Goal: Find specific page/section: Find specific page/section

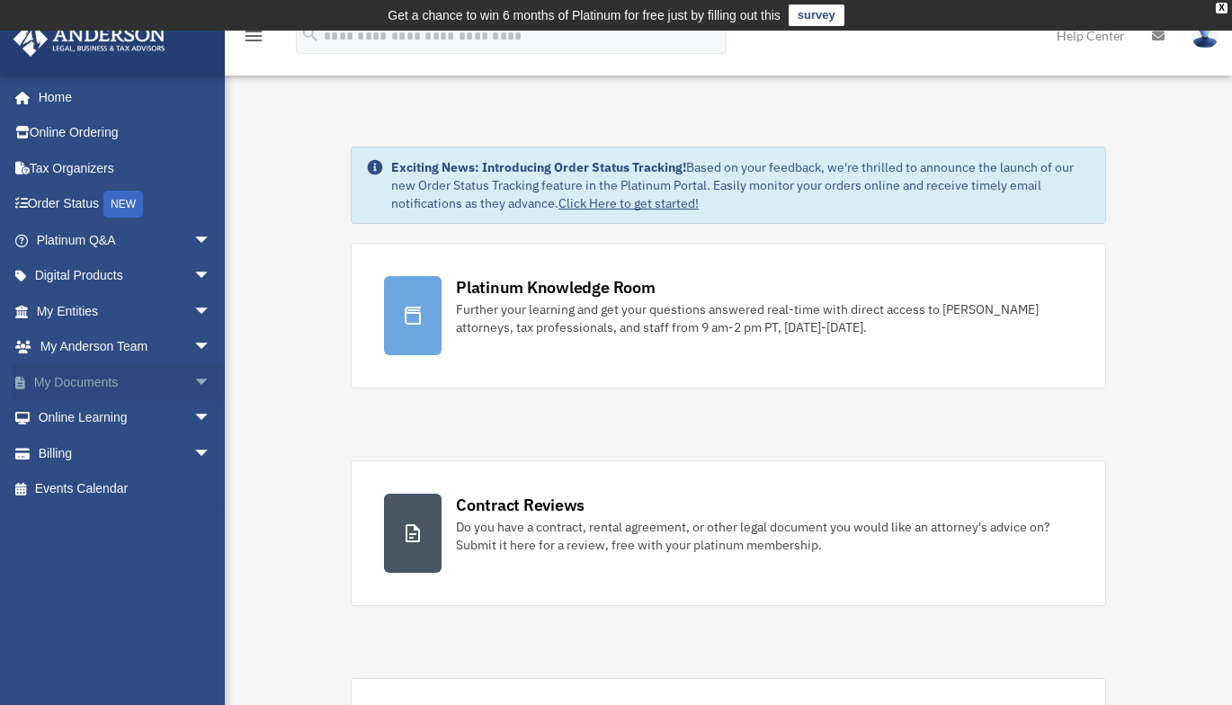
click at [193, 382] on span "arrow_drop_down" at bounding box center [211, 382] width 36 height 37
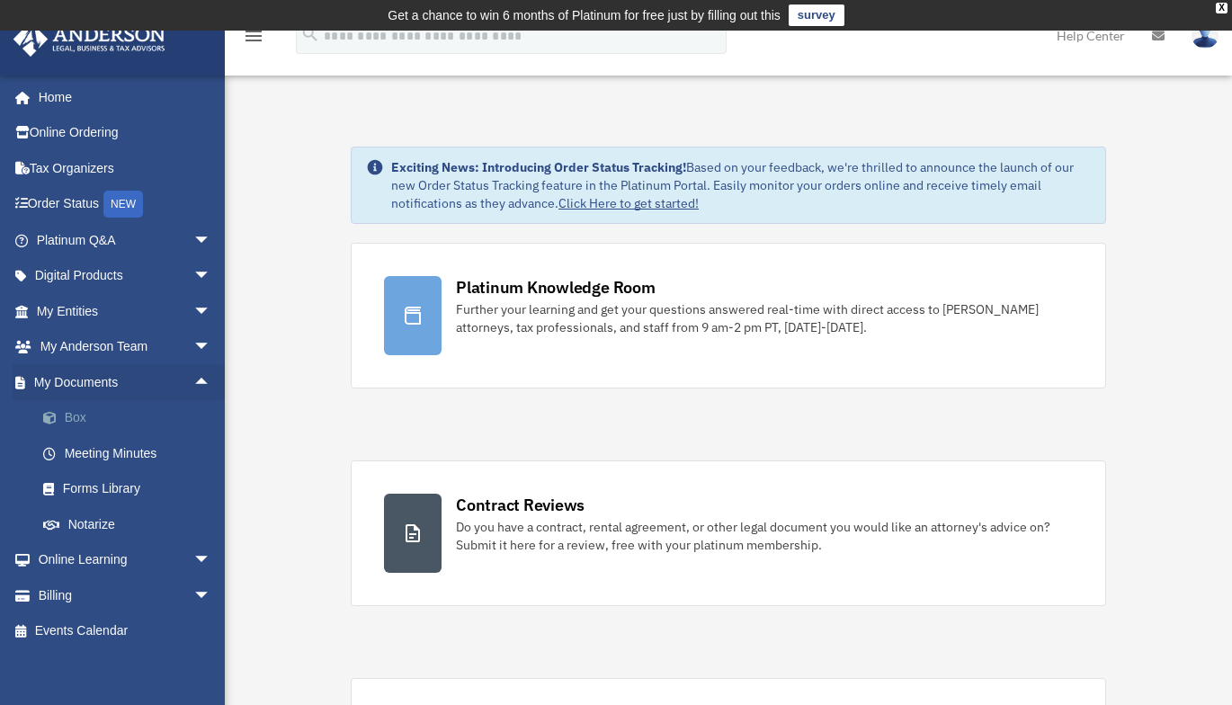
click at [82, 417] on link "Box" at bounding box center [131, 418] width 213 height 36
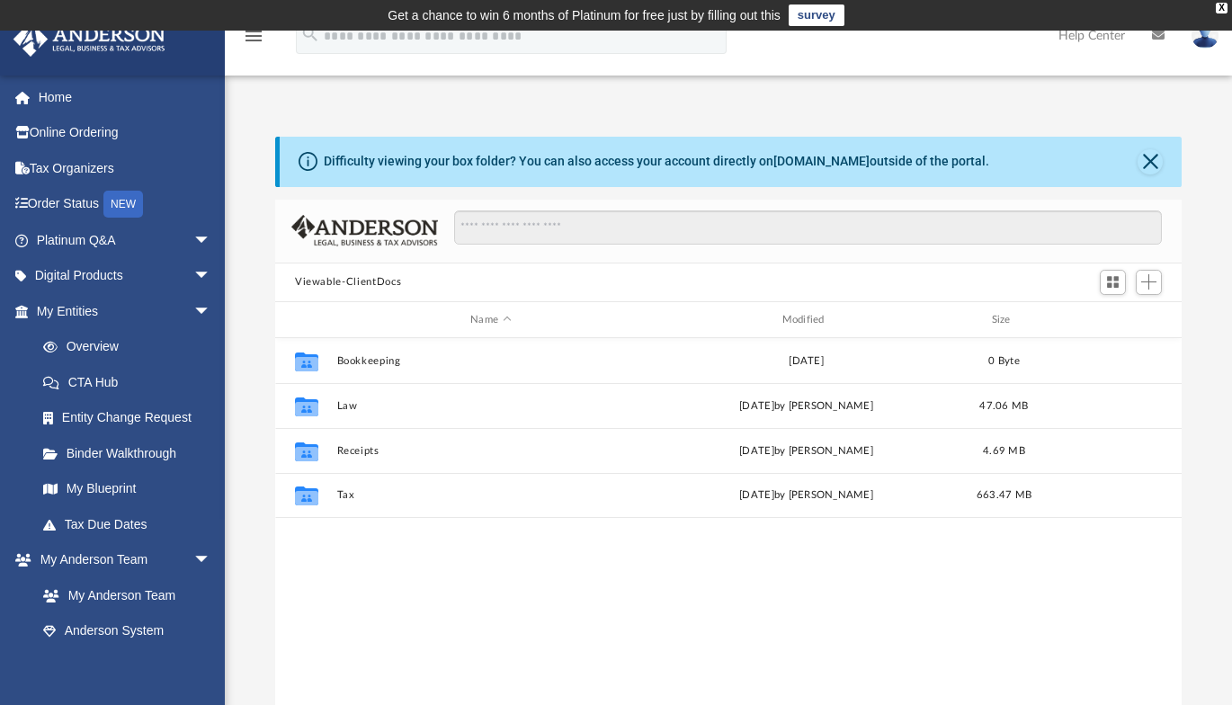
scroll to position [396, 893]
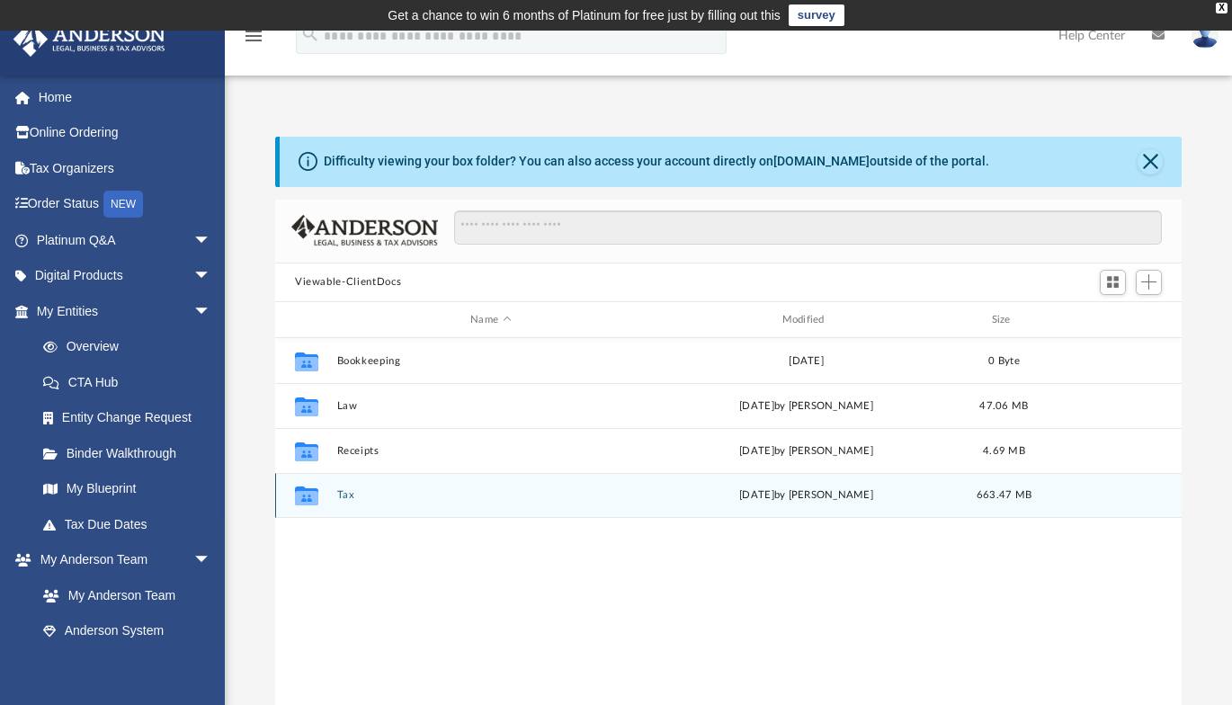
click at [341, 492] on button "Tax" at bounding box center [491, 496] width 308 height 12
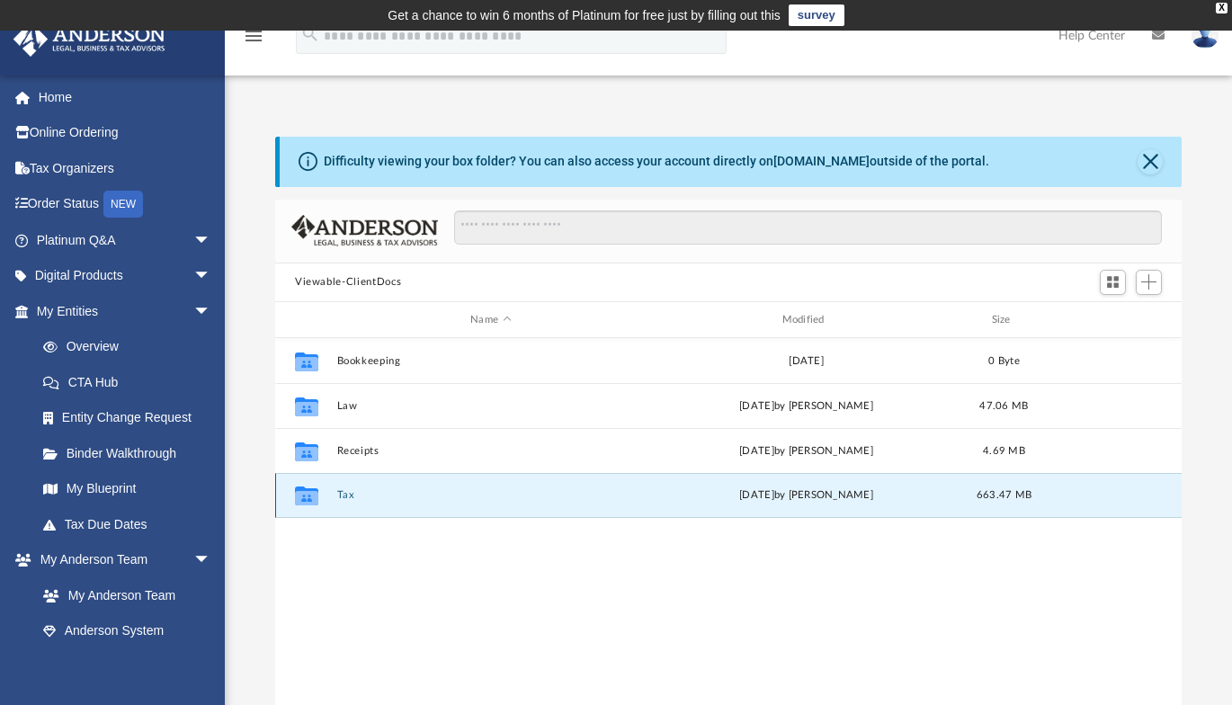
click at [341, 492] on button "Tax" at bounding box center [491, 496] width 308 height 12
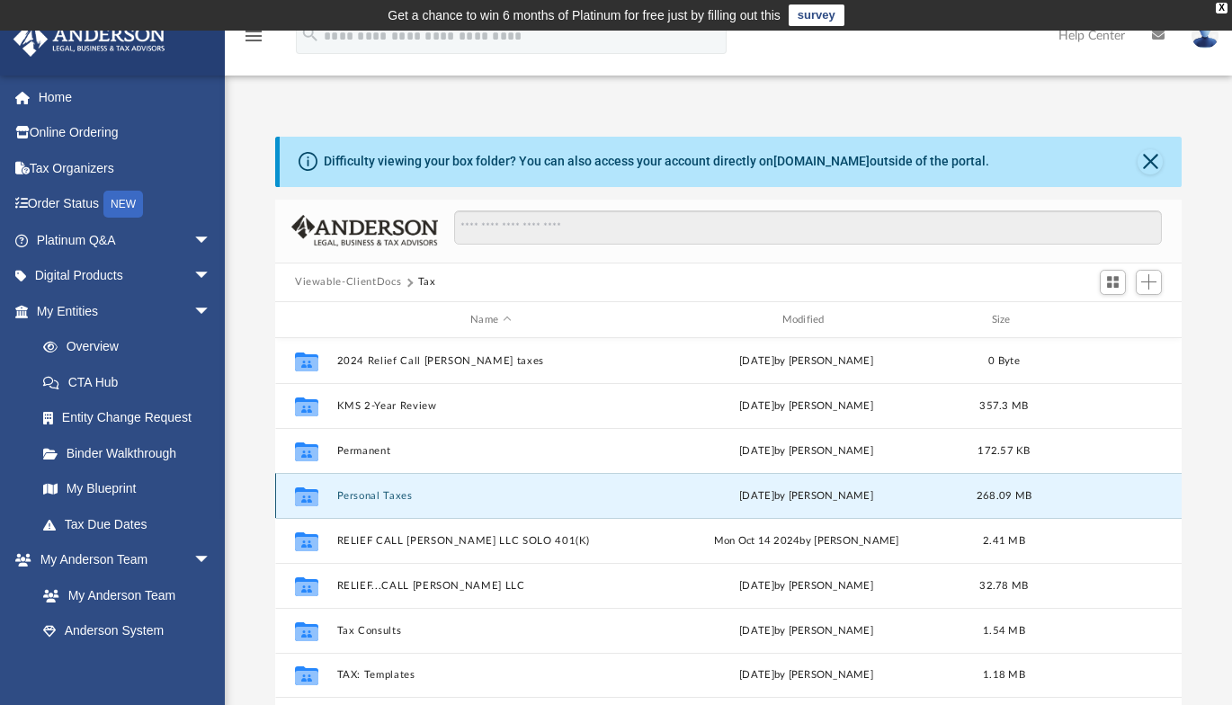
click at [359, 495] on button "Personal Taxes" at bounding box center [491, 496] width 308 height 12
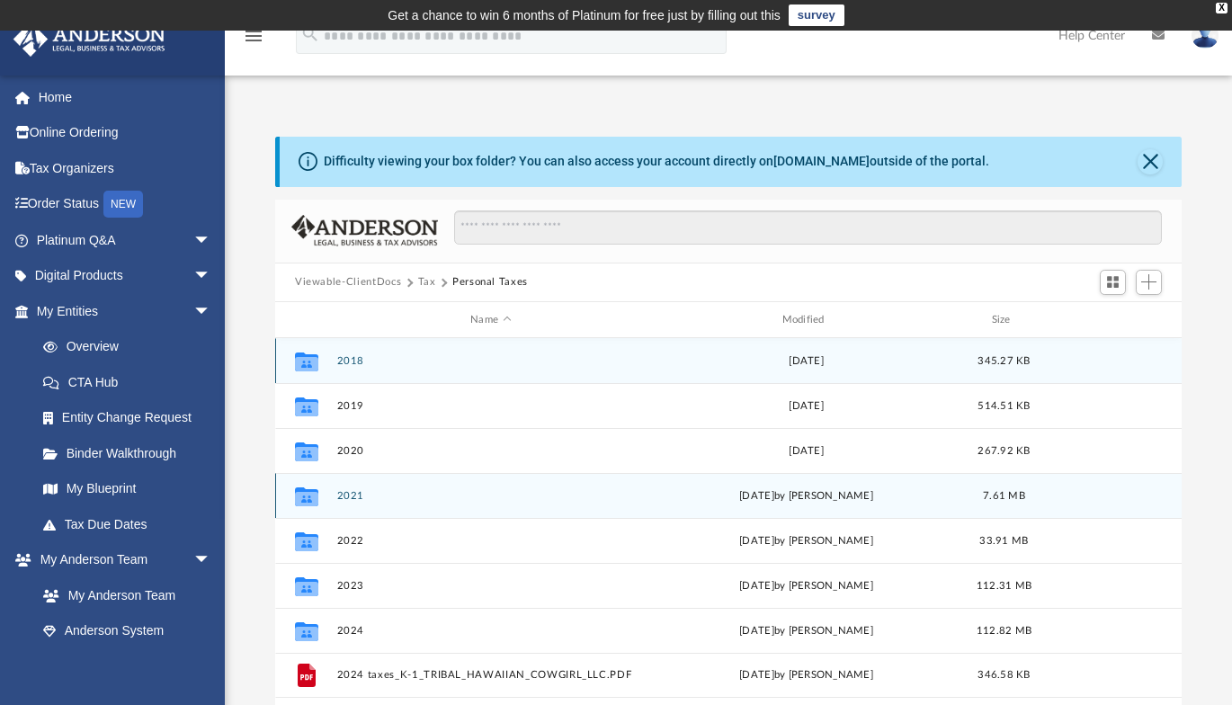
scroll to position [90, 0]
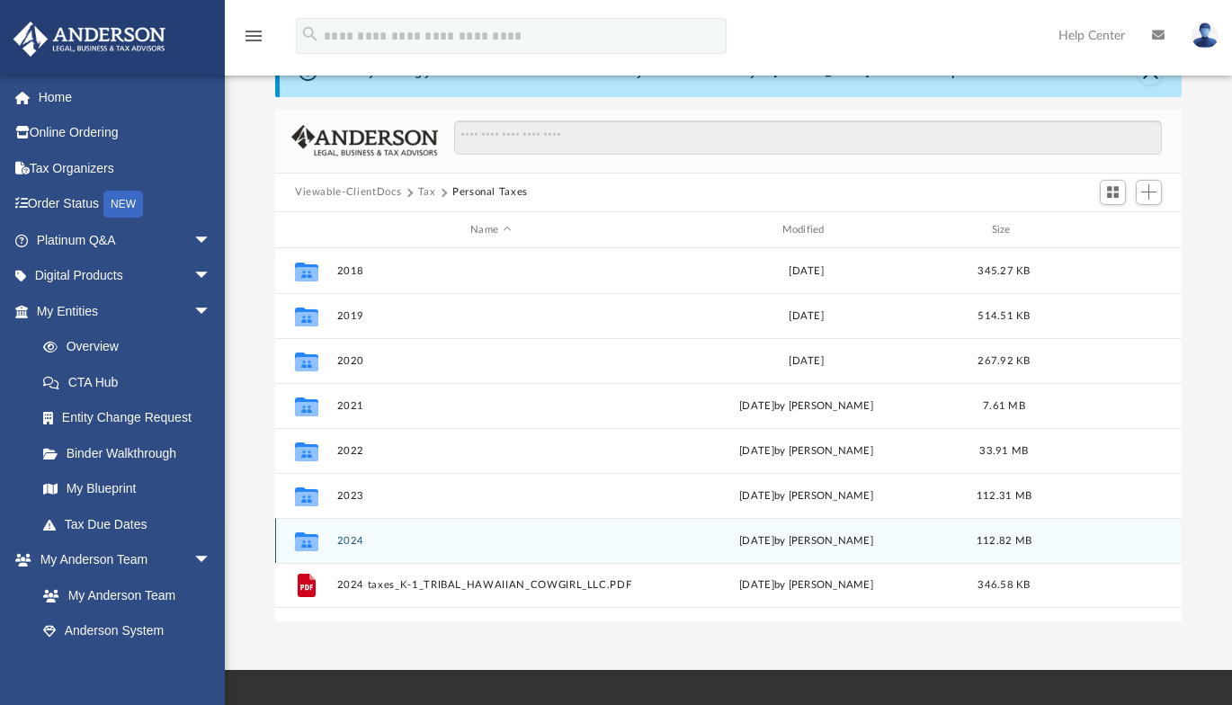
click at [347, 540] on button "2024" at bounding box center [491, 541] width 308 height 12
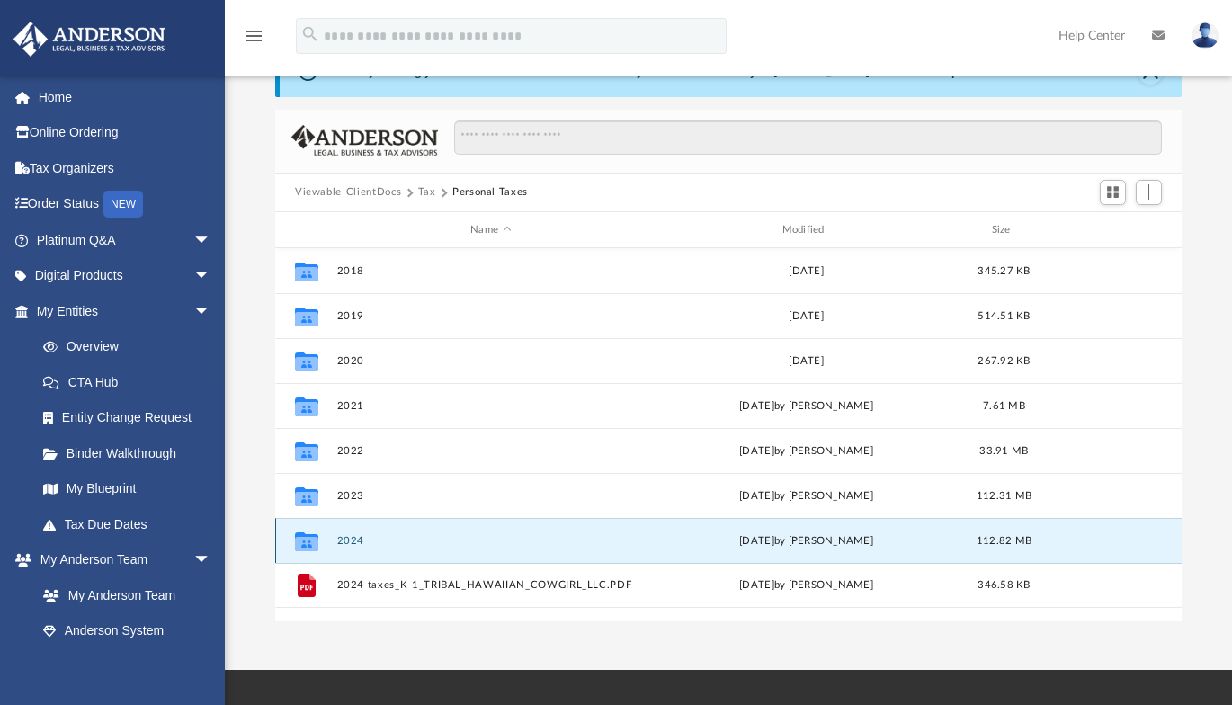
click at [347, 540] on button "2024" at bounding box center [491, 541] width 308 height 12
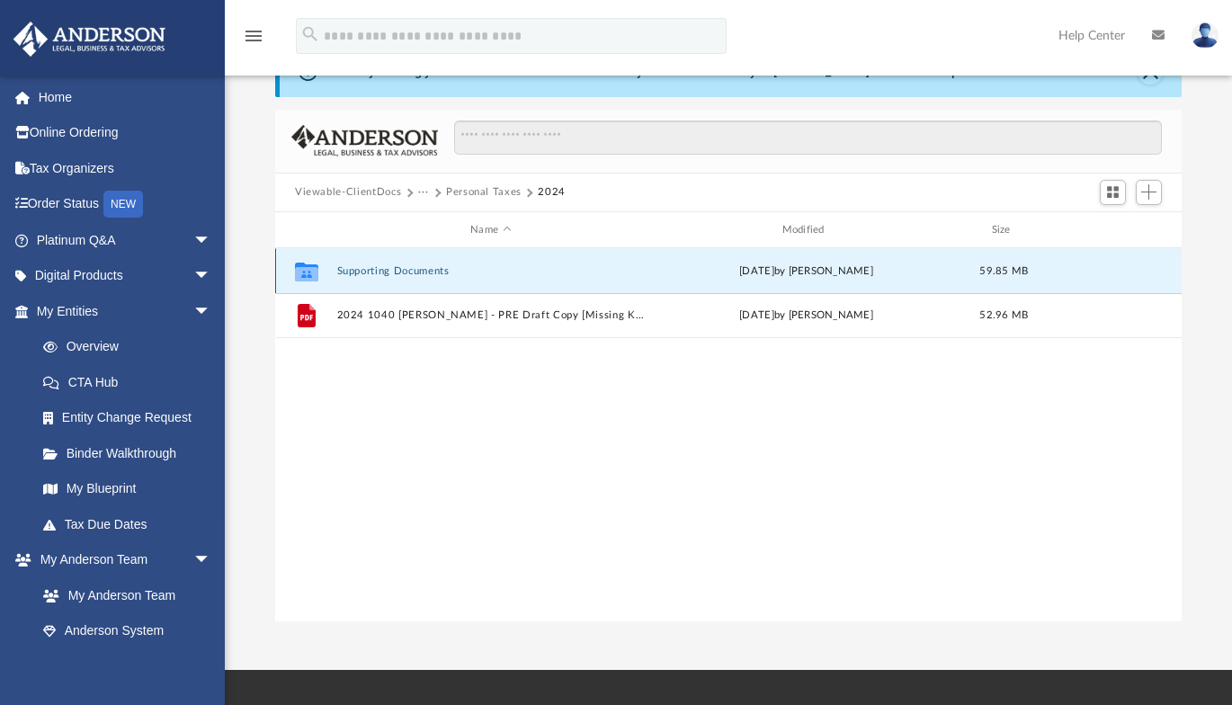
click at [381, 267] on button "Supporting Documents" at bounding box center [491, 271] width 308 height 12
click at [392, 268] on button "Supporting Documents" at bounding box center [491, 271] width 308 height 12
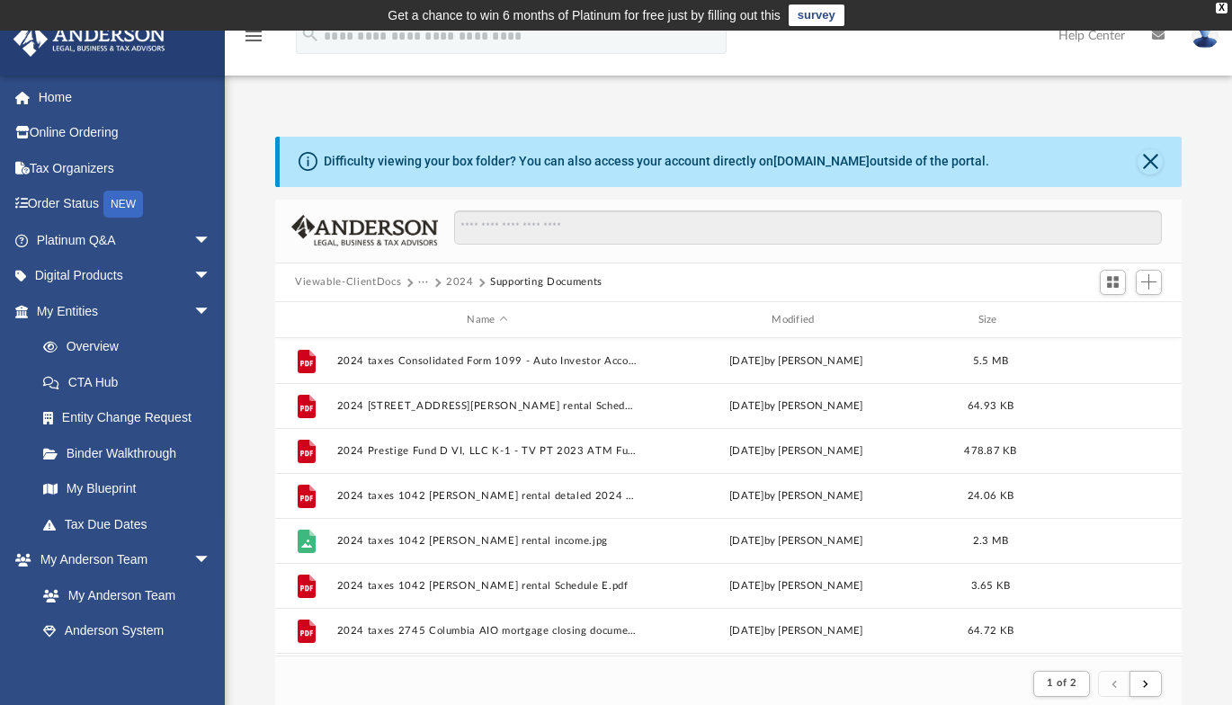
scroll to position [270, 0]
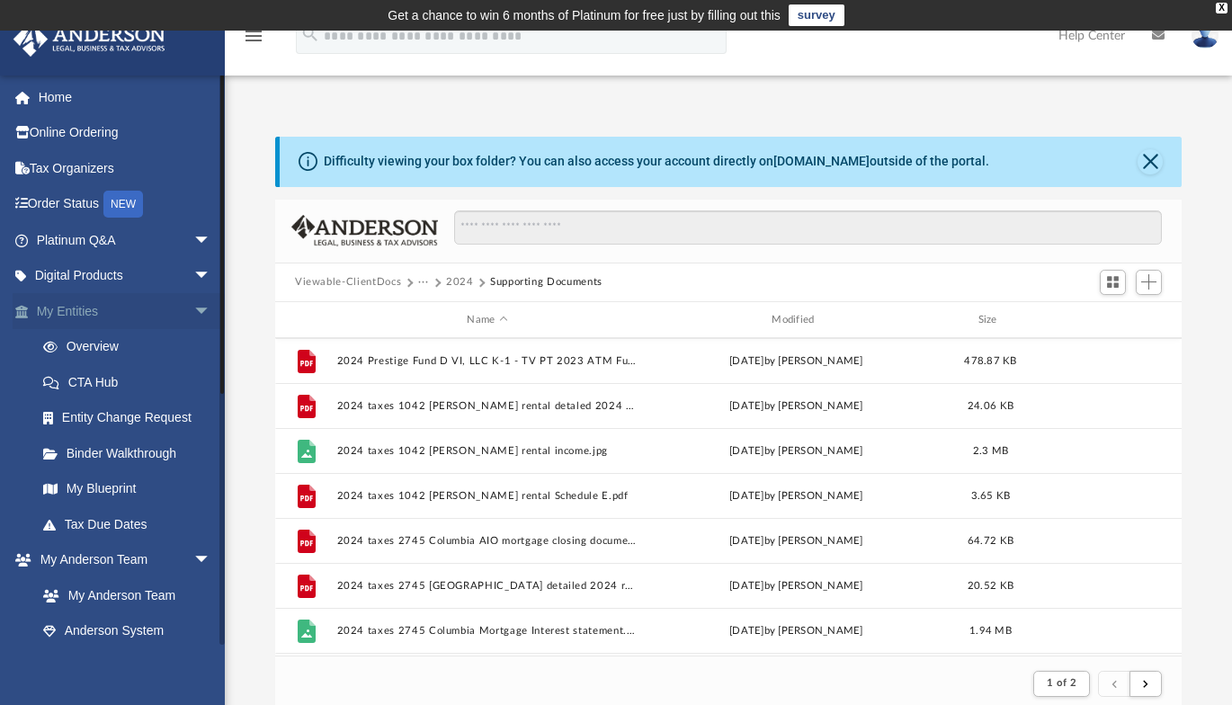
click at [193, 311] on span "arrow_drop_down" at bounding box center [211, 311] width 36 height 37
